Goal: Task Accomplishment & Management: Use online tool/utility

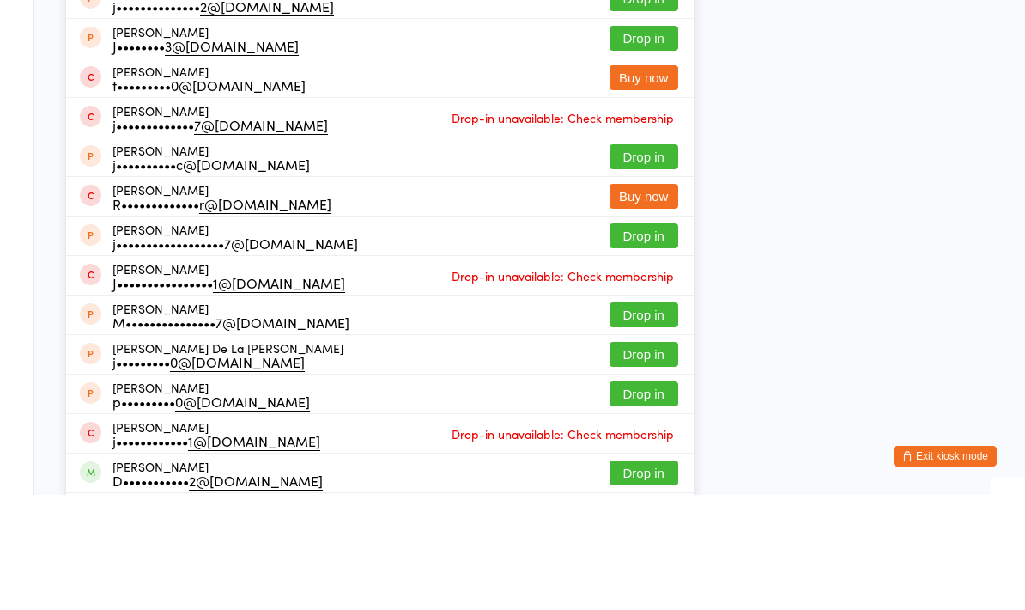
type input "[PERSON_NAME]"
click at [639, 62] on button "Drop in" at bounding box center [644, 74] width 69 height 25
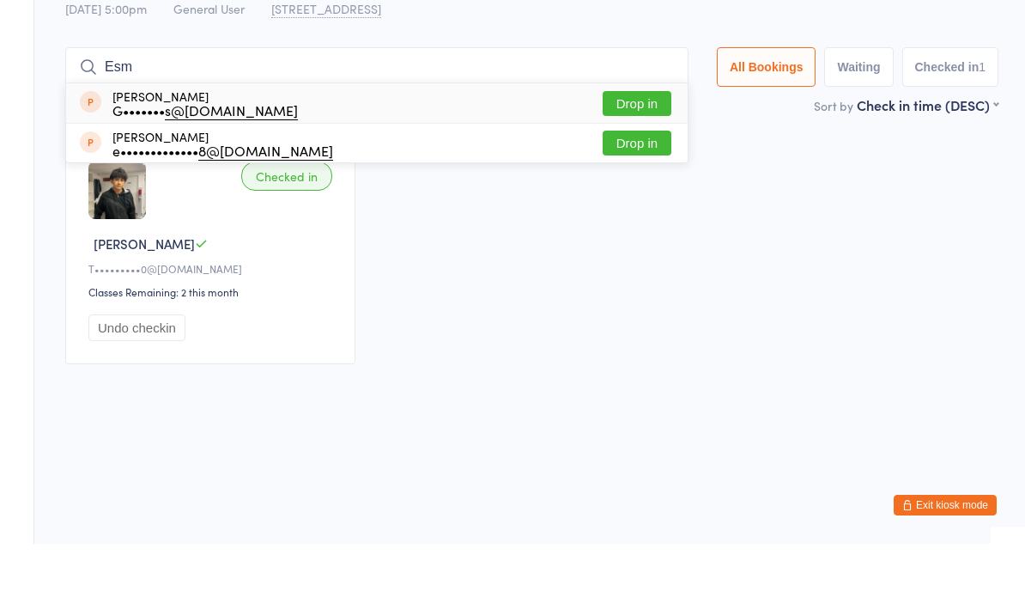
type input "Esm"
click at [610, 157] on button "Drop in" at bounding box center [637, 169] width 69 height 25
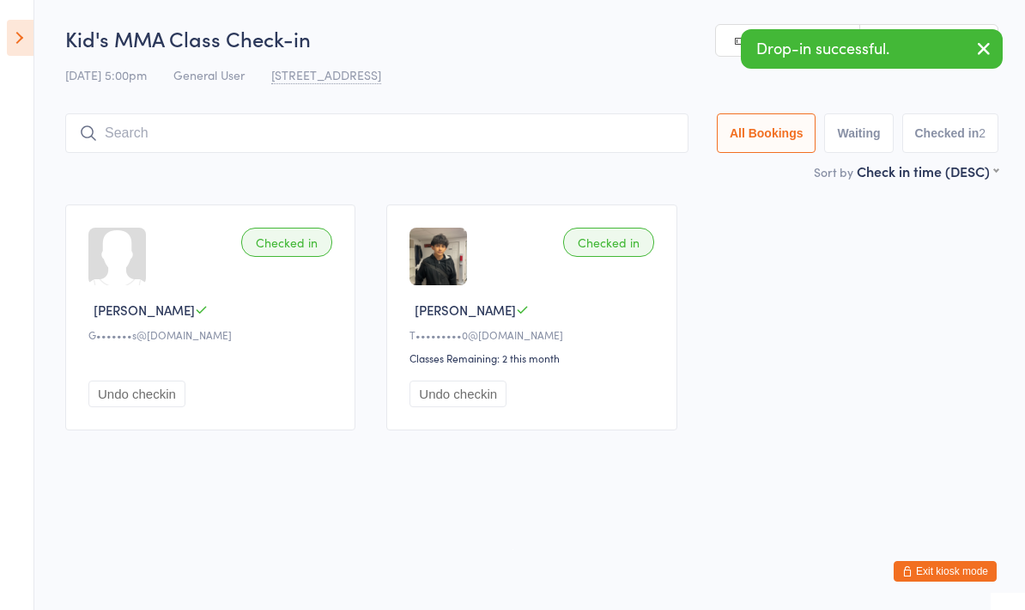
click at [143, 137] on input "search" at bounding box center [376, 132] width 623 height 39
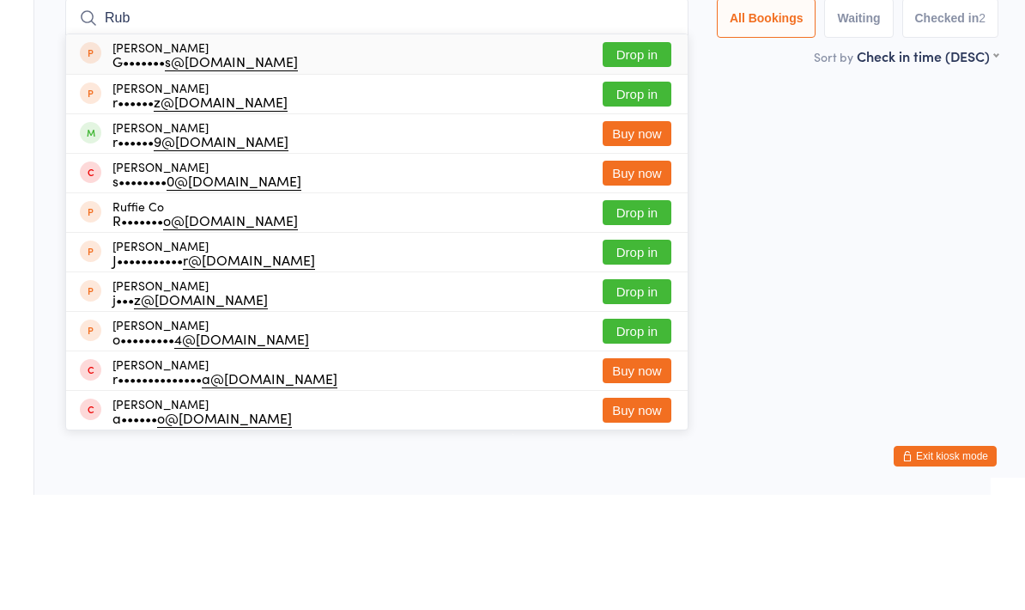
type input "Rub"
click at [614, 157] on button "Drop in" at bounding box center [637, 169] width 69 height 25
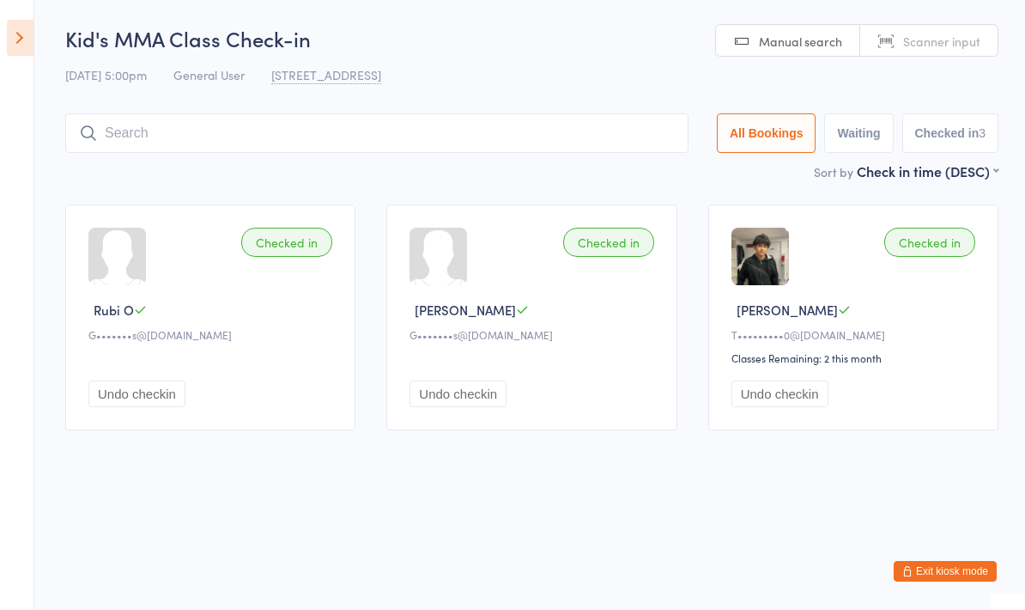
click at [543, 125] on input "search" at bounding box center [376, 132] width 623 height 39
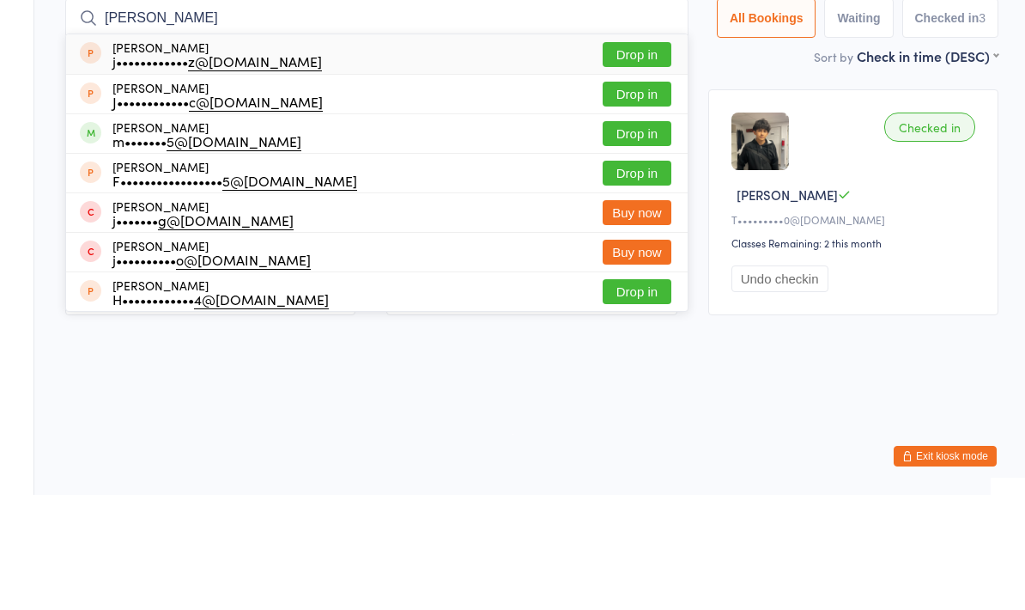
type input "[PERSON_NAME]"
click at [636, 236] on button "Drop in" at bounding box center [637, 248] width 69 height 25
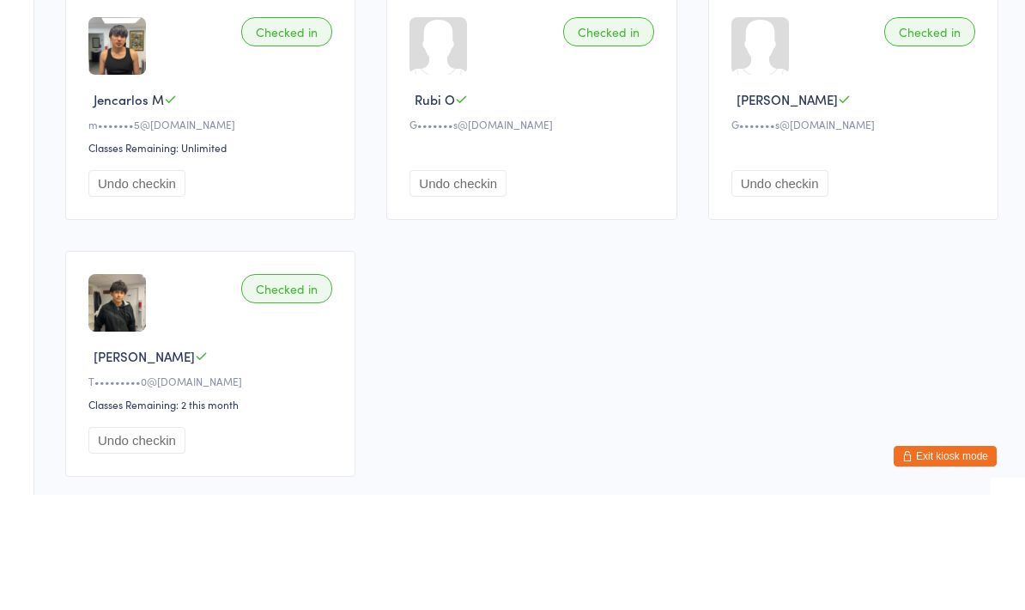
scroll to position [115, 0]
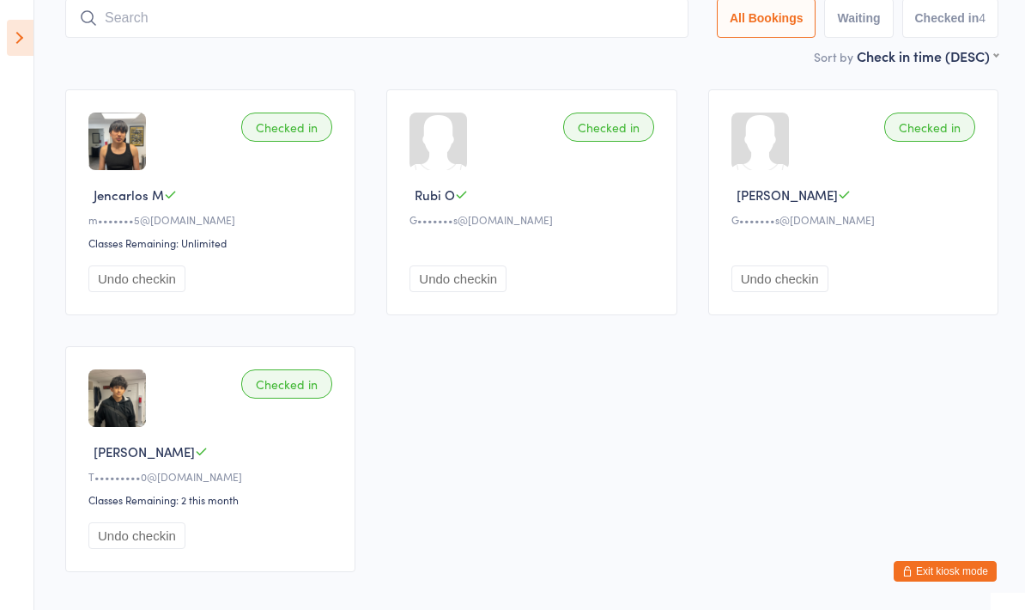
click at [141, 9] on input "search" at bounding box center [376, 17] width 623 height 39
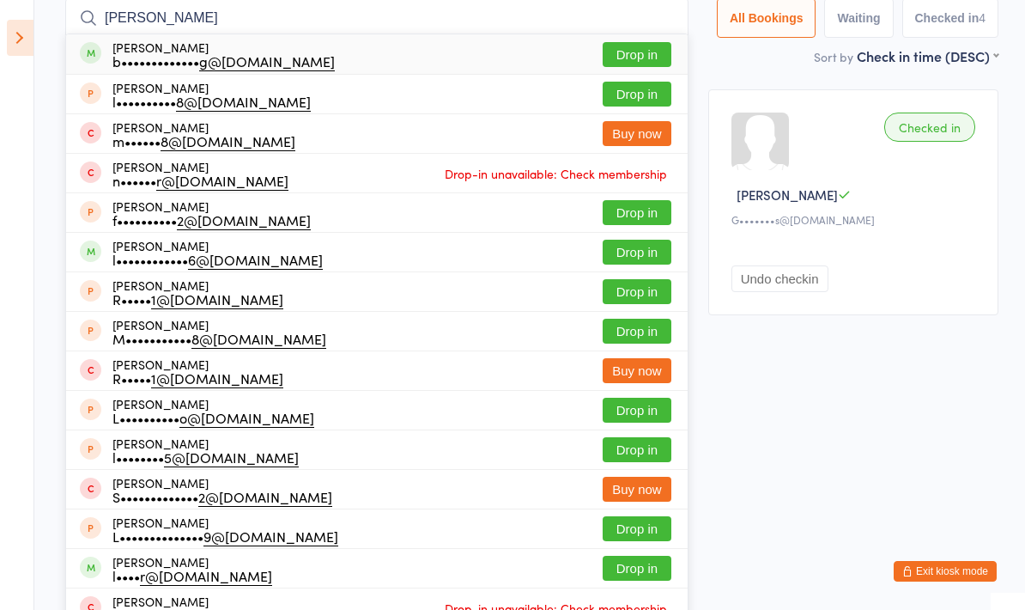
type input "[PERSON_NAME]"
click at [636, 53] on button "Drop in" at bounding box center [637, 54] width 69 height 25
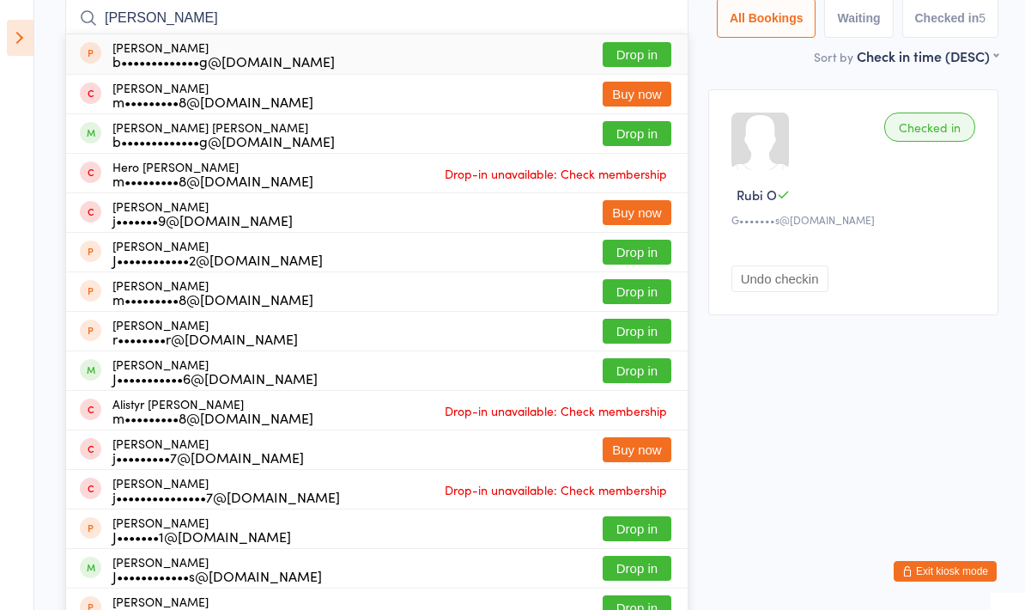
type input "[PERSON_NAME]"
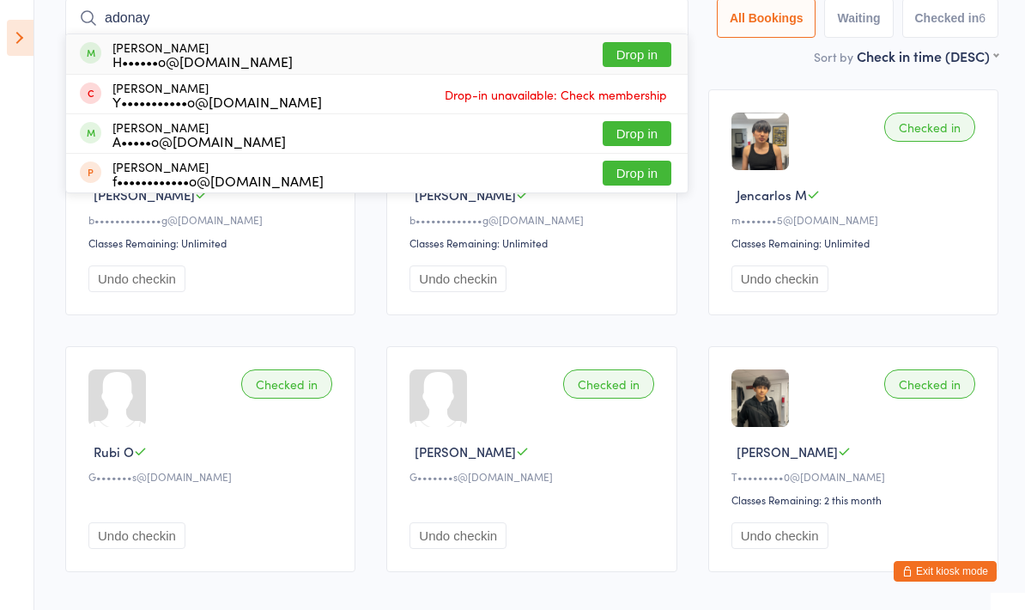
type input "adonay"
click at [641, 45] on button "Drop in" at bounding box center [637, 54] width 69 height 25
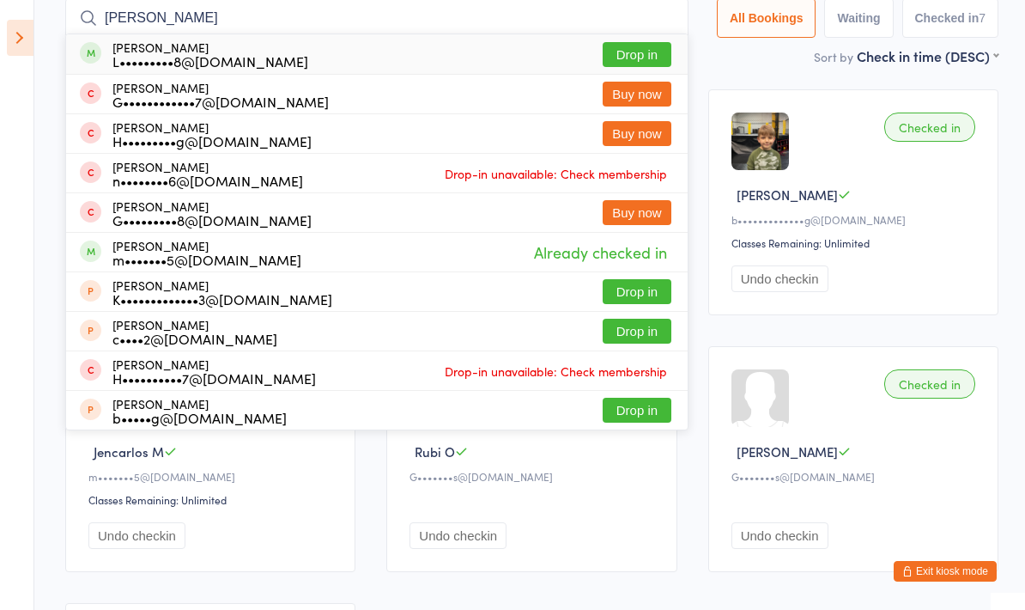
type input "[PERSON_NAME]"
click at [620, 51] on button "Drop in" at bounding box center [637, 54] width 69 height 25
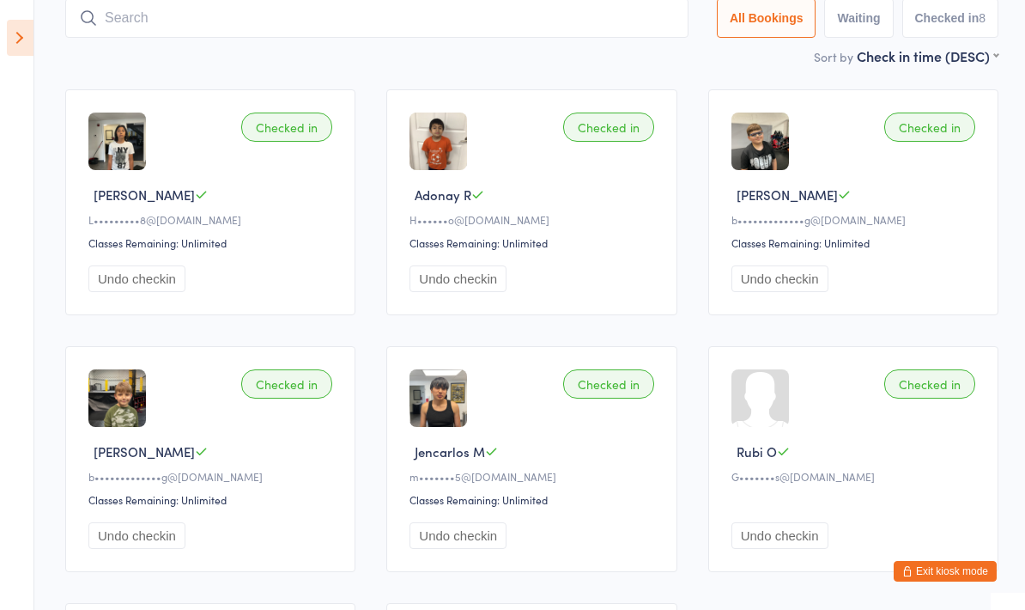
click at [32, 39] on icon at bounding box center [20, 38] width 27 height 36
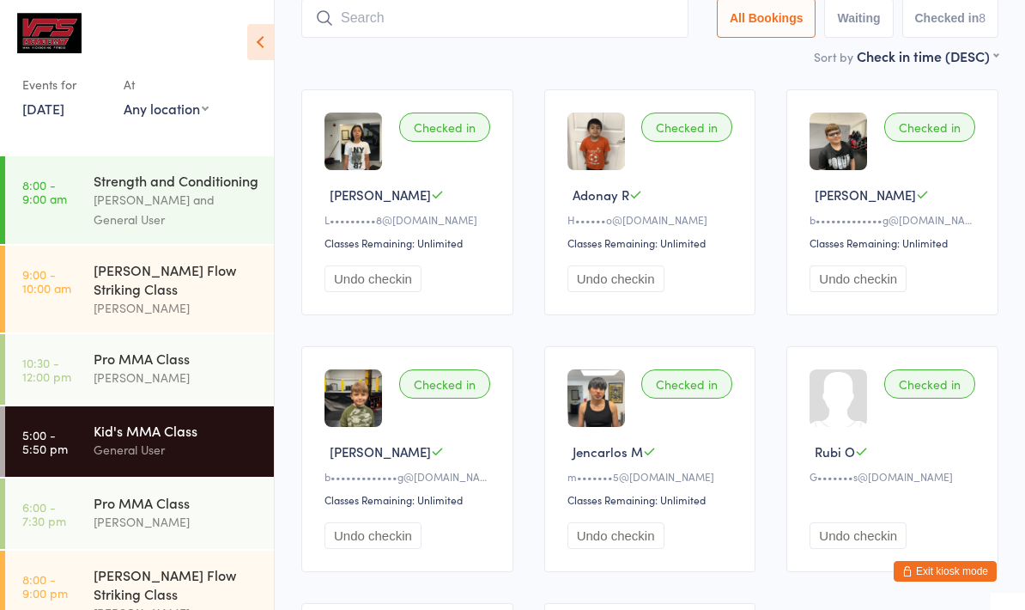
click at [174, 507] on div "Pro MMA Class" at bounding box center [177, 502] width 166 height 19
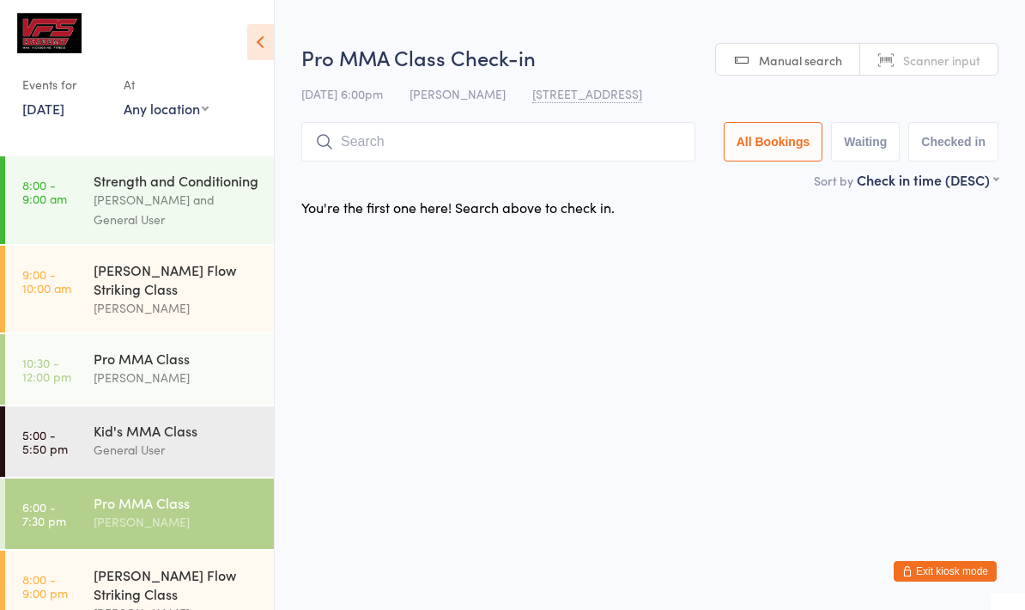
click at [265, 27] on icon at bounding box center [260, 42] width 27 height 36
